Goal: Communication & Community: Answer question/provide support

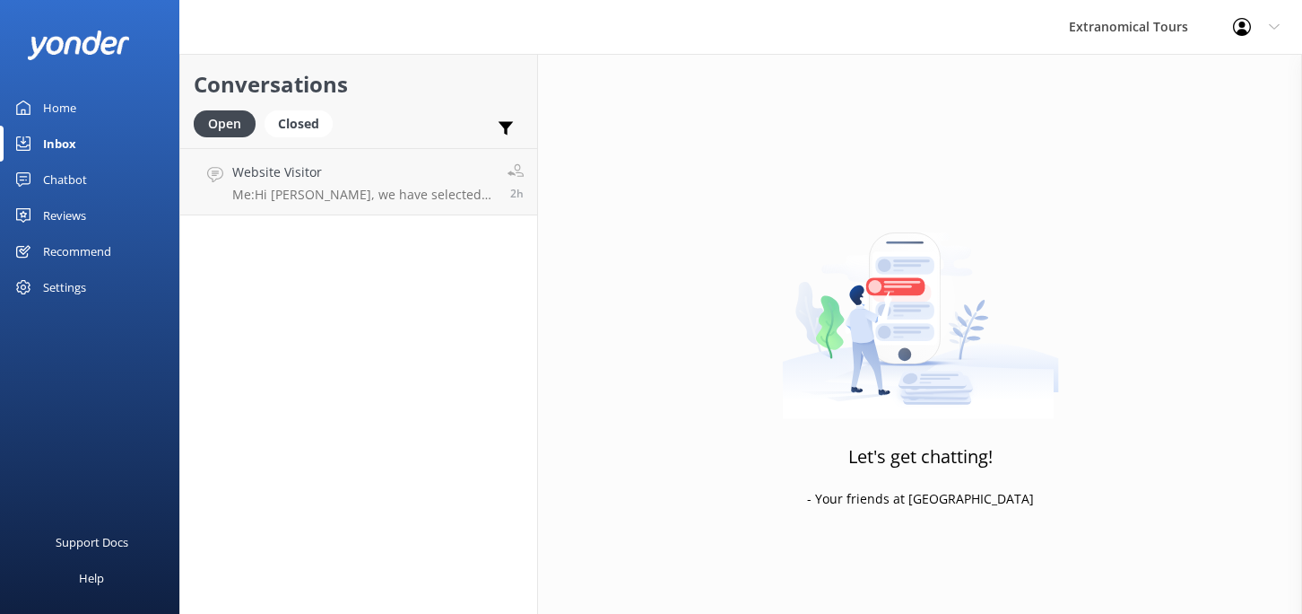
click at [90, 150] on link "Inbox" at bounding box center [89, 144] width 179 height 36
click at [61, 146] on div "Inbox" at bounding box center [59, 144] width 33 height 36
click at [272, 191] on p "Me: Hi [PERSON_NAME], we have selected hotel pick-ups from downtown [GEOGRAPHIC…" at bounding box center [363, 195] width 262 height 16
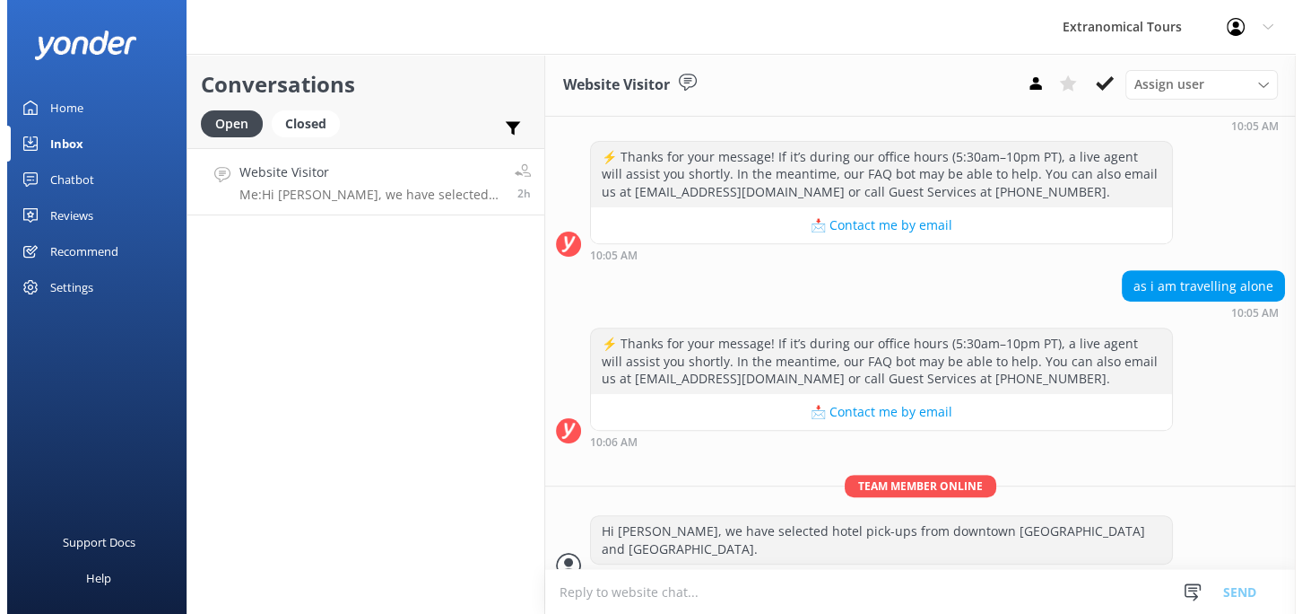
scroll to position [671, 0]
